Goal: Find contact information: Find contact information

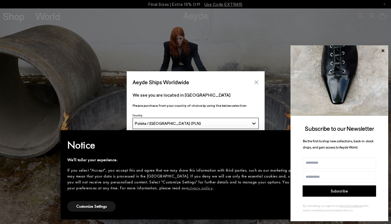
click at [257, 81] on icon "Close" at bounding box center [256, 82] width 5 height 5
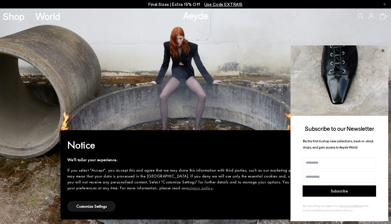
click at [384, 50] on icon at bounding box center [382, 50] width 3 height 3
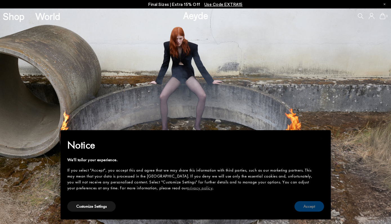
click at [306, 206] on button "Accept" at bounding box center [309, 206] width 30 height 10
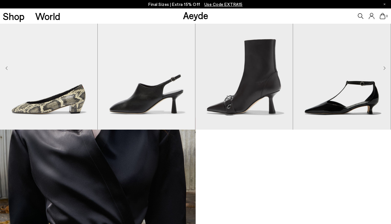
scroll to position [384, 0]
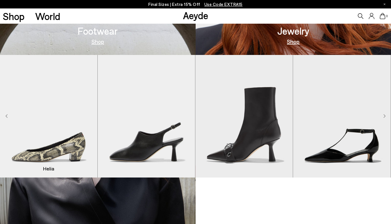
click at [76, 145] on img "1 / 9" at bounding box center [48, 116] width 97 height 122
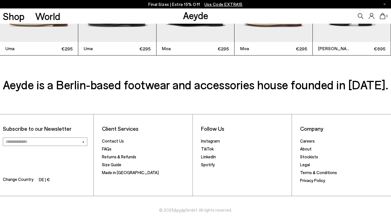
scroll to position [1315, 0]
click at [108, 142] on link "Contact Us" at bounding box center [113, 140] width 22 height 5
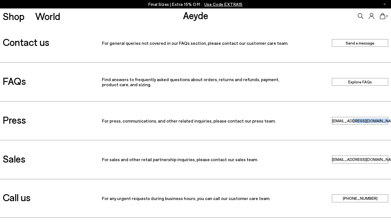
drag, startPoint x: 325, startPoint y: 122, endPoint x: 371, endPoint y: 126, distance: 46.6
click at [371, 126] on div "Press For press, communications, and other related inquiries, please contact ou…" at bounding box center [195, 120] width 391 height 39
copy link "press@aeyde.com"
